Goal: Check status: Check status

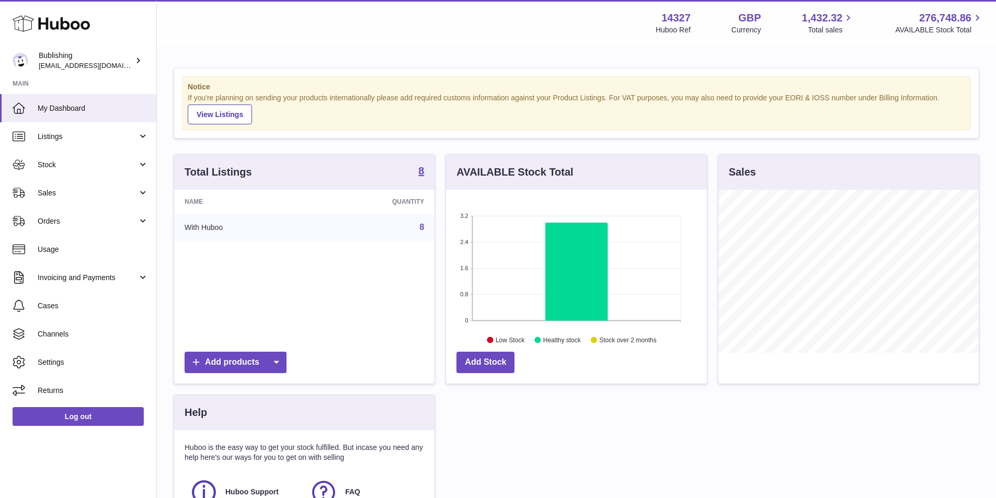
scroll to position [163, 261]
click at [145, 224] on link "Orders" at bounding box center [78, 221] width 156 height 28
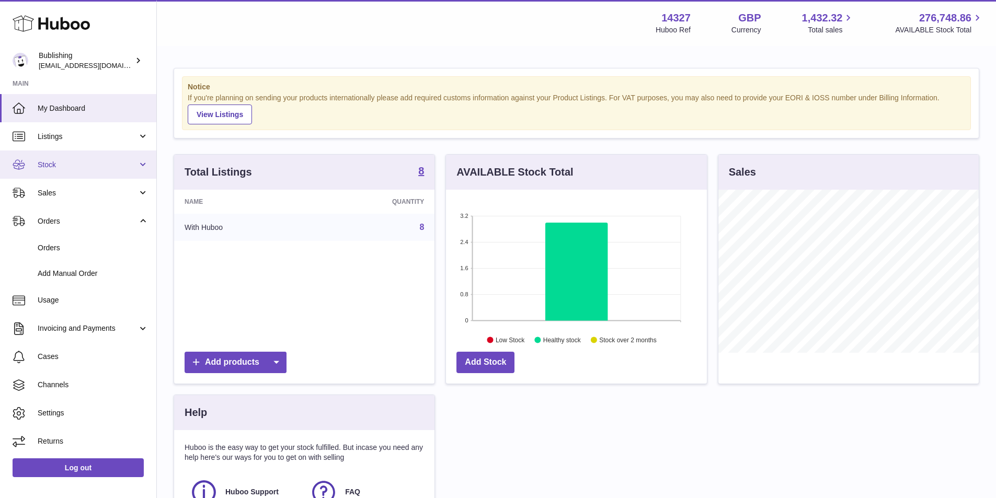
click at [143, 166] on link "Stock" at bounding box center [78, 165] width 156 height 28
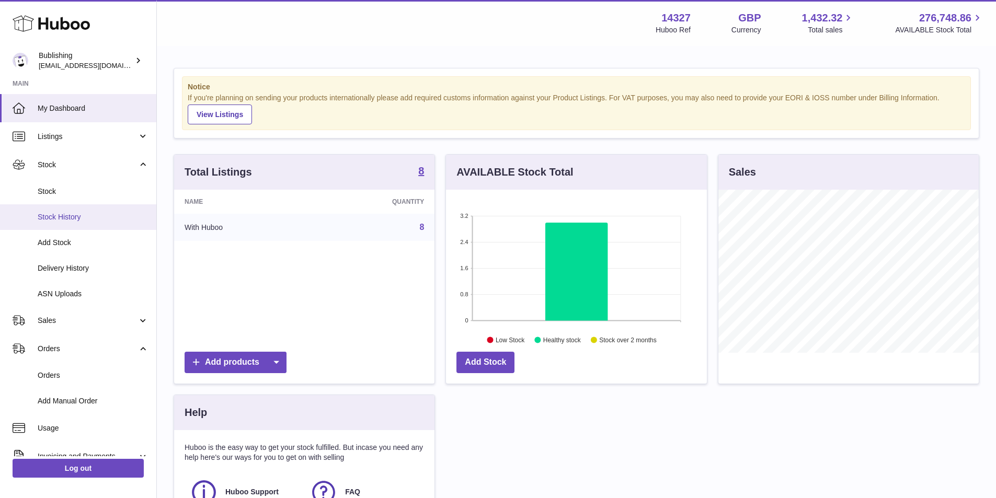
click at [75, 220] on span "Stock History" at bounding box center [93, 217] width 111 height 10
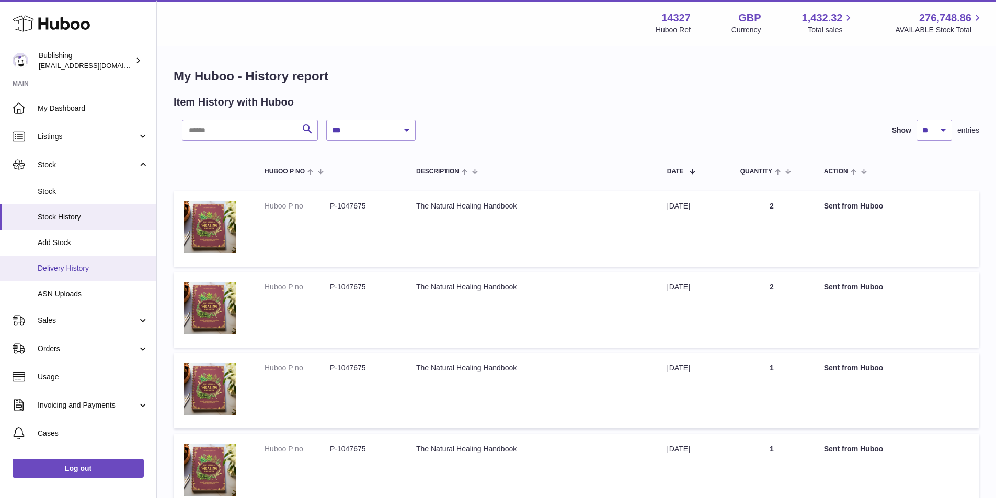
click at [67, 267] on span "Delivery History" at bounding box center [93, 269] width 111 height 10
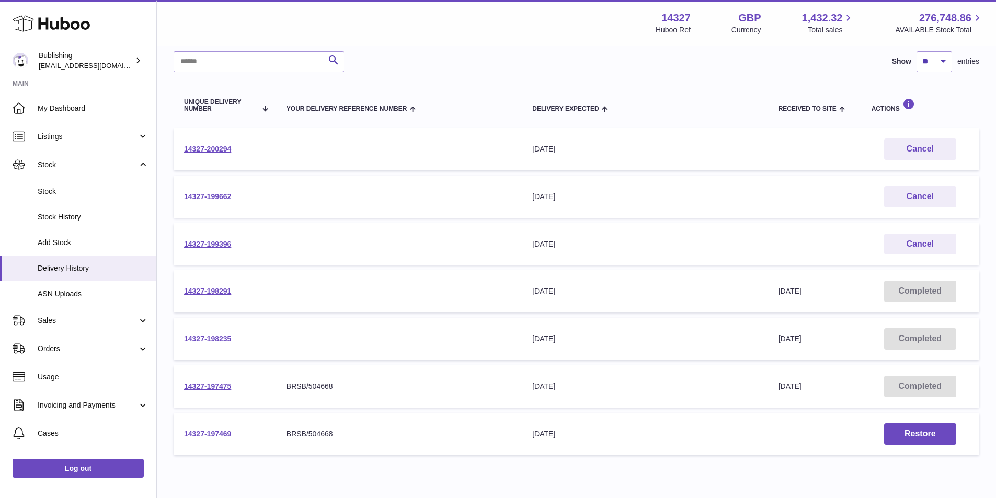
scroll to position [123, 0]
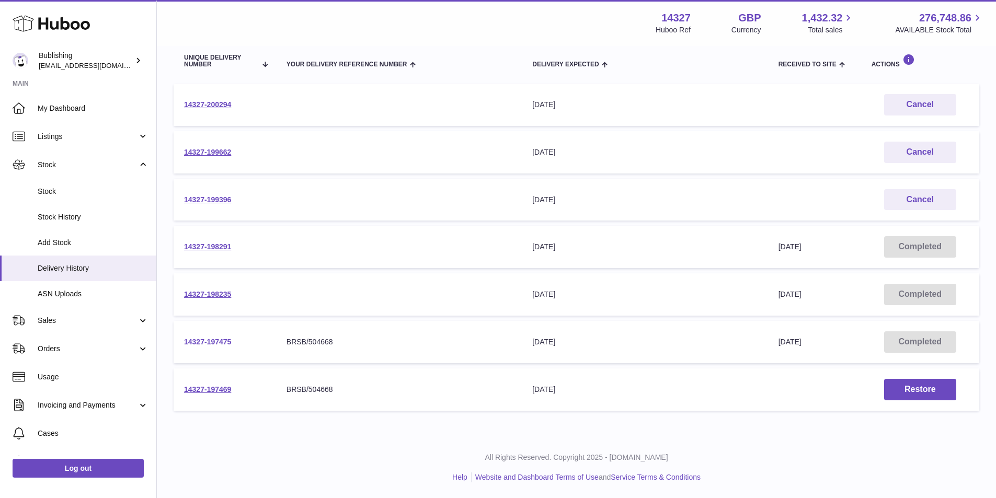
click at [211, 343] on link "14327-197475" at bounding box center [207, 342] width 47 height 8
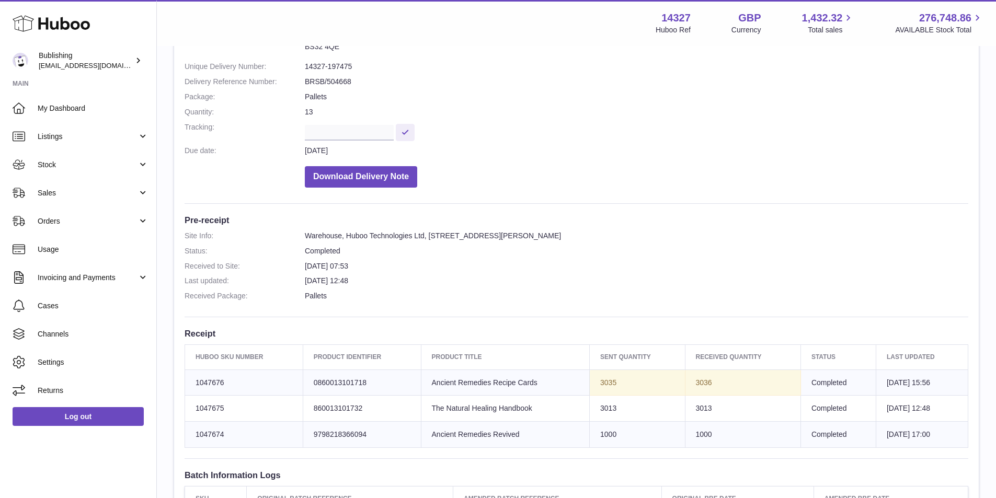
scroll to position [113, 0]
